Goal: Task Accomplishment & Management: Manage account settings

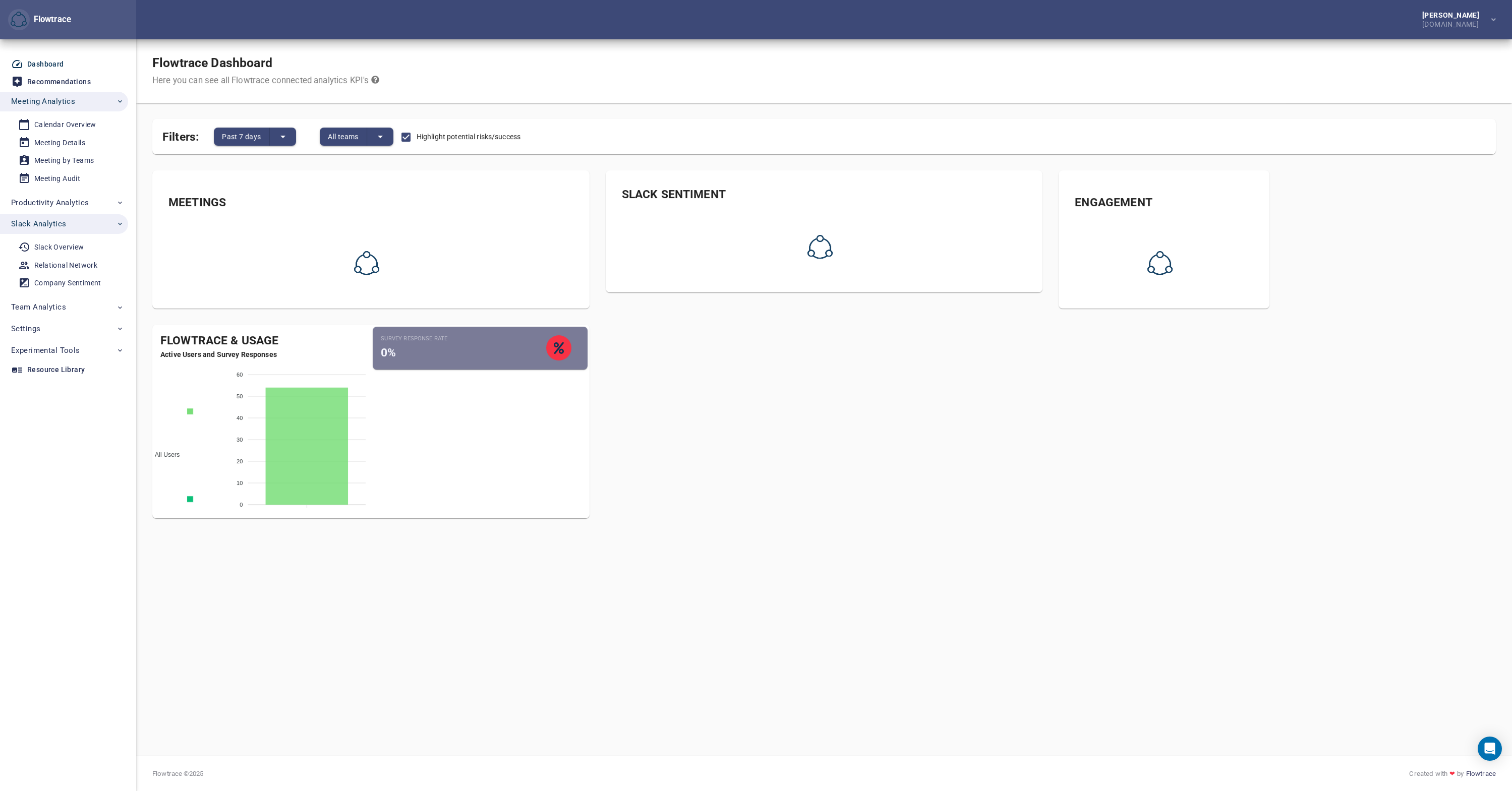
click at [55, 59] on div "Dashboard" at bounding box center [45, 64] width 37 height 13
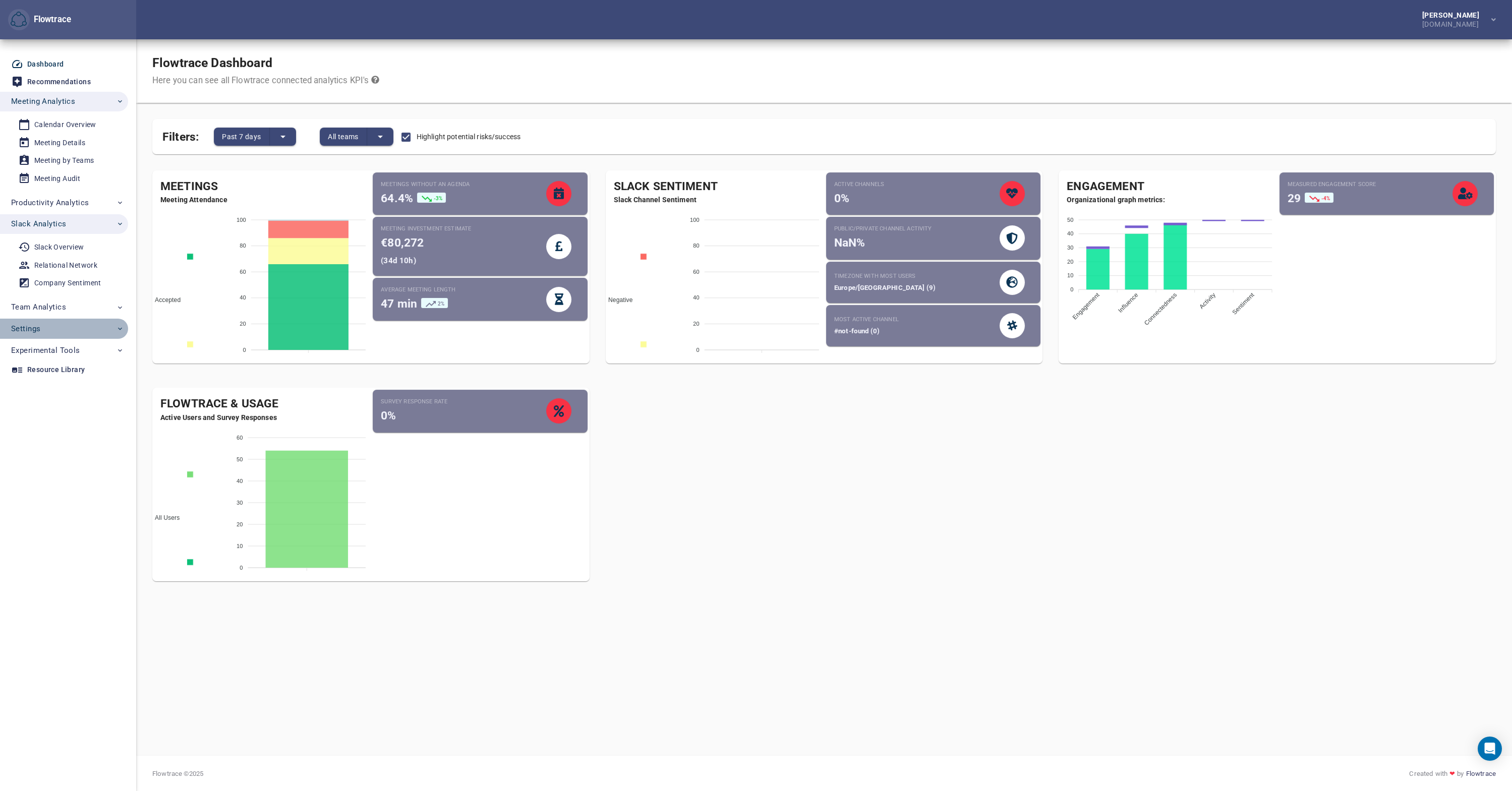
click at [50, 330] on span "Settings" at bounding box center [67, 329] width 113 height 13
click at [70, 348] on div "User Management" at bounding box center [64, 352] width 61 height 13
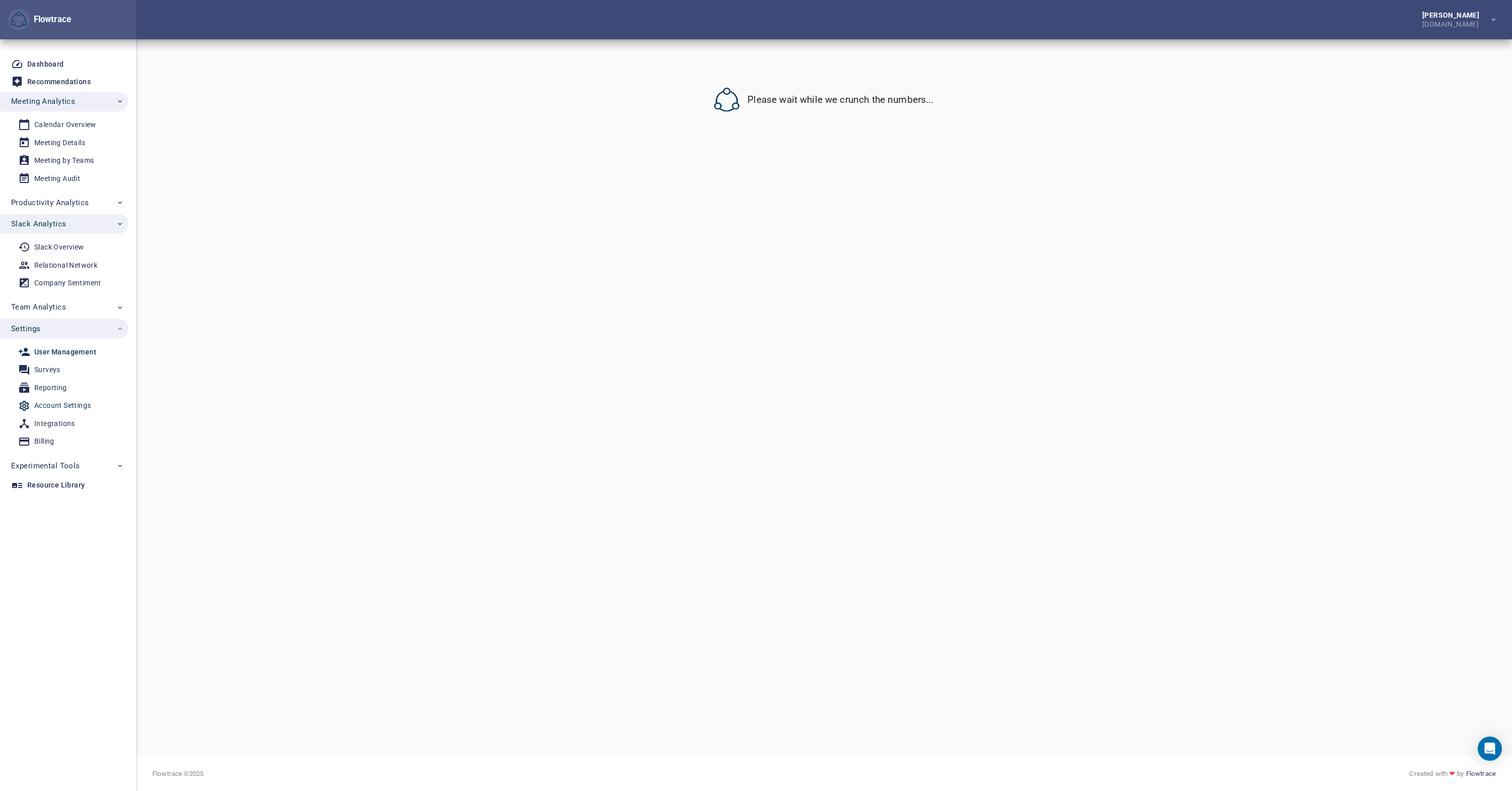
click at [59, 409] on div "Account Settings" at bounding box center [63, 406] width 57 height 13
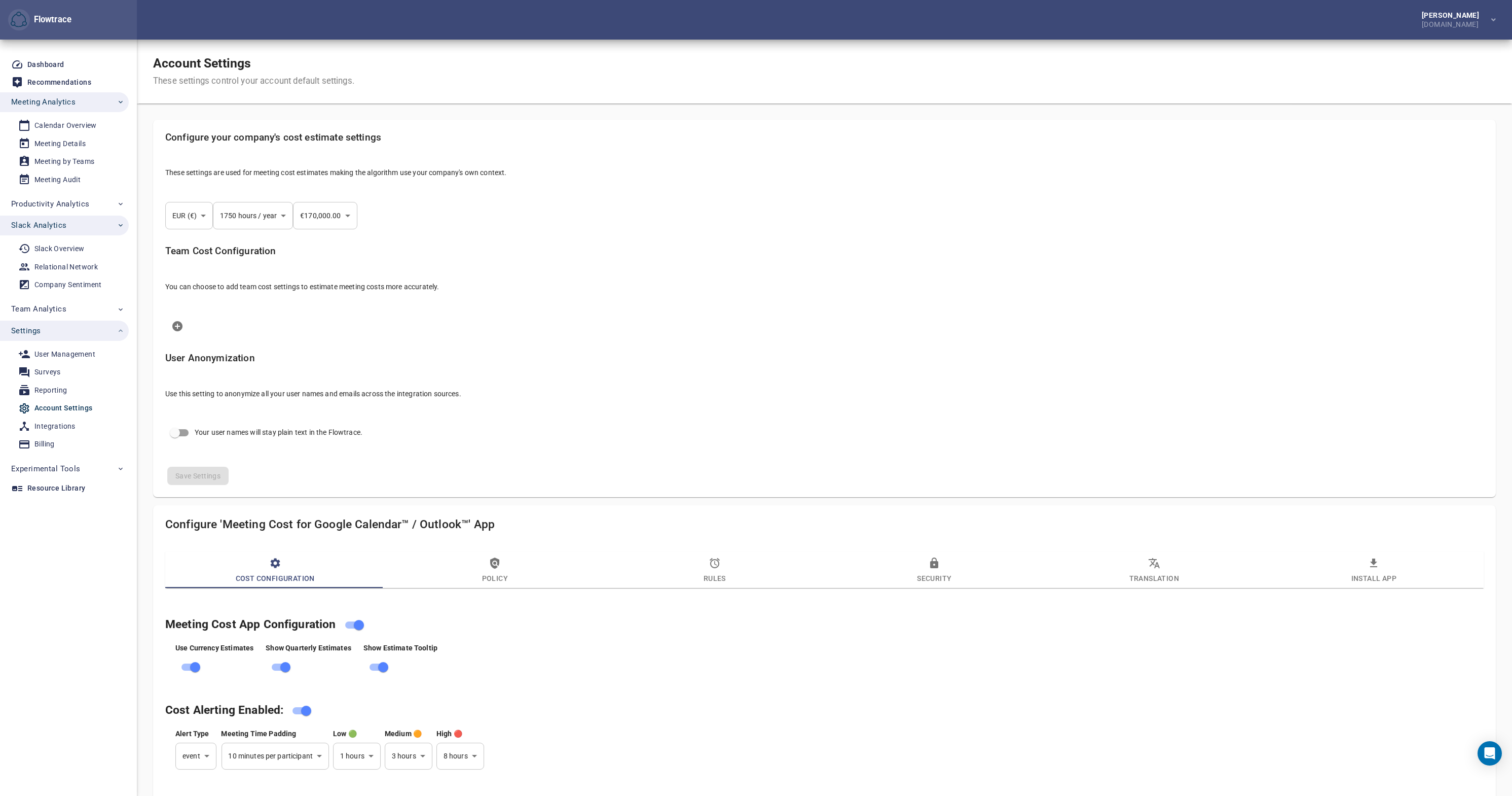
click at [66, 410] on div "Account Settings" at bounding box center [63, 408] width 58 height 13
select select "***"
click at [59, 253] on div "Slack Overview" at bounding box center [59, 249] width 50 height 13
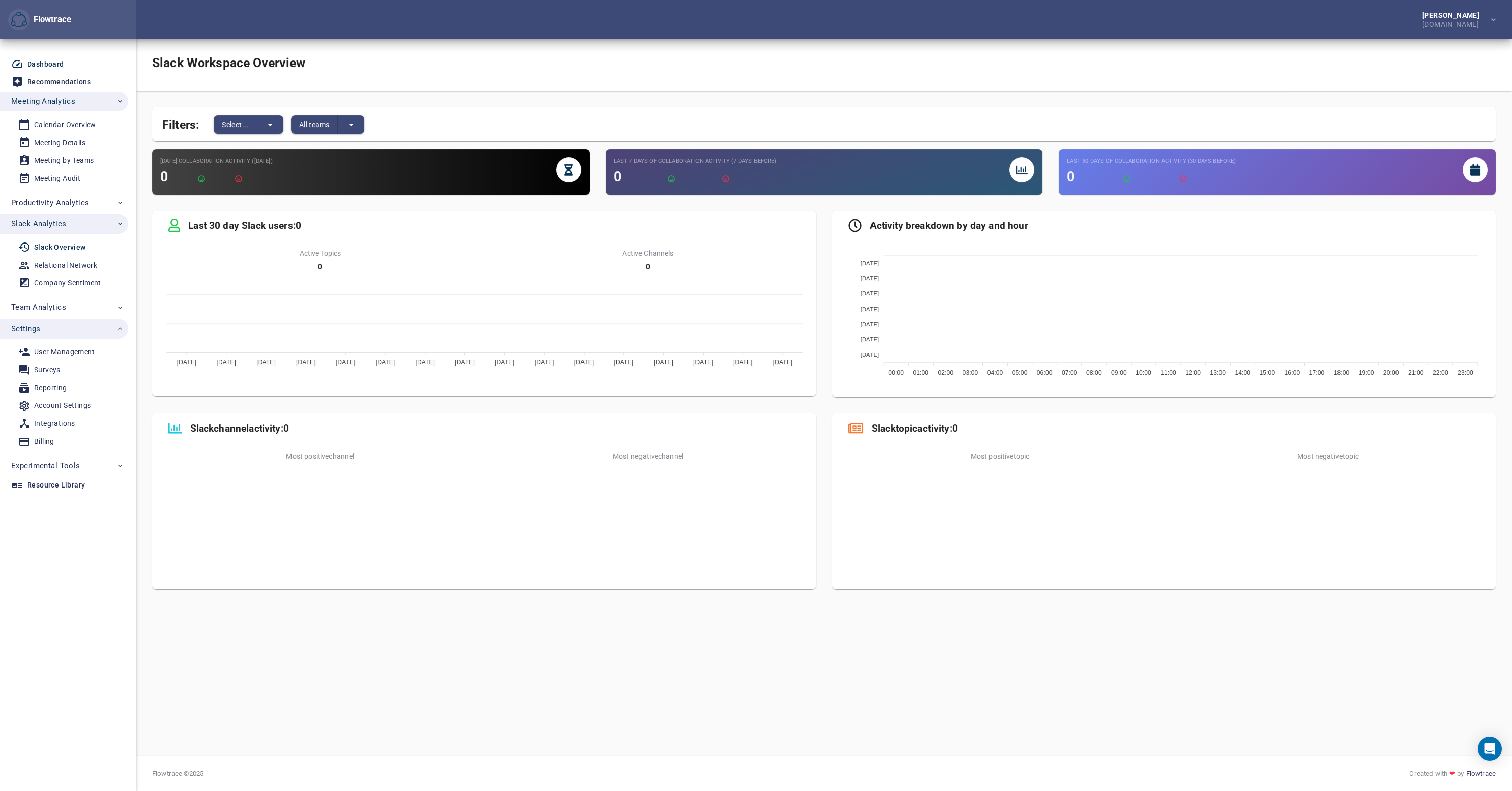
click at [53, 62] on div "Dashboard" at bounding box center [45, 64] width 37 height 13
